Goal: Navigation & Orientation: Understand site structure

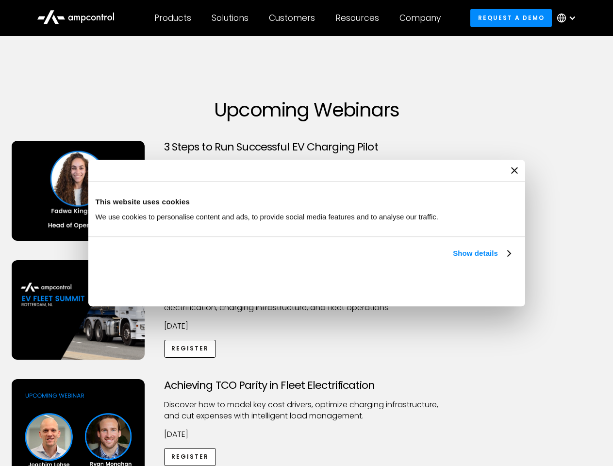
click at [452, 259] on link "Show details" at bounding box center [480, 253] width 57 height 12
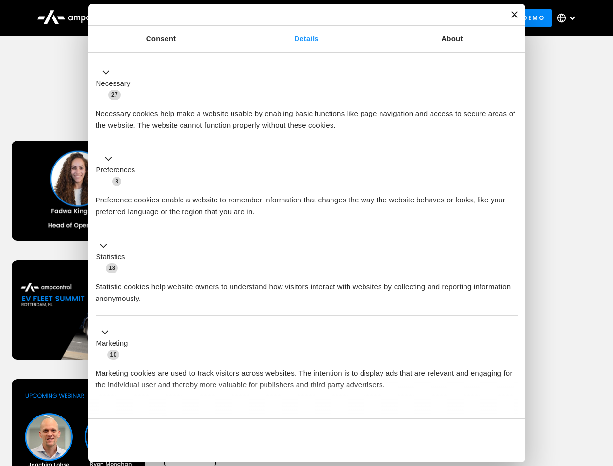
click at [511, 131] on div "Necessary cookies help make a website usable by enabling basic functions like p…" at bounding box center [307, 115] width 422 height 31
click at [602, 391] on div "Achieving TCO Parity in Fleet Electrification Discover how to model key cost dr…" at bounding box center [306, 455] width 609 height 152
click at [298, 18] on div "Customers" at bounding box center [292, 18] width 46 height 11
click at [172, 18] on div "Products" at bounding box center [172, 18] width 37 height 11
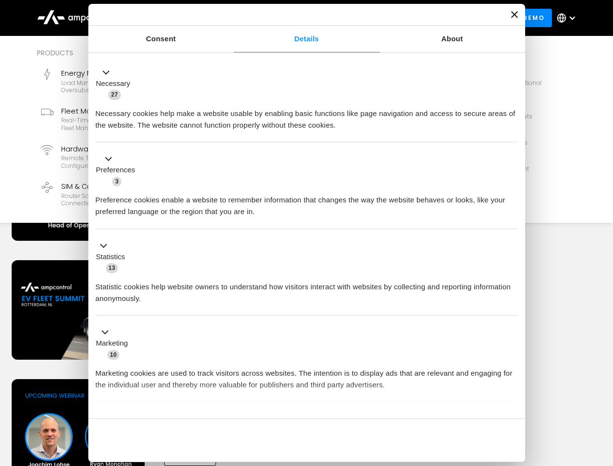
click at [230, 18] on div "Solutions" at bounding box center [229, 18] width 37 height 11
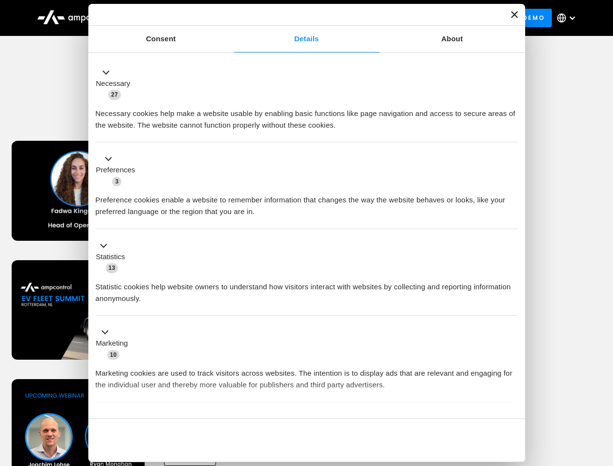
click at [293, 18] on div "Customers" at bounding box center [292, 18] width 46 height 11
click at [359, 18] on div "Resources" at bounding box center [357, 18] width 44 height 11
click at [423, 18] on div "Company" at bounding box center [419, 18] width 41 height 11
click at [568, 18] on div at bounding box center [572, 18] width 8 height 8
